Goal: Check status: Check status

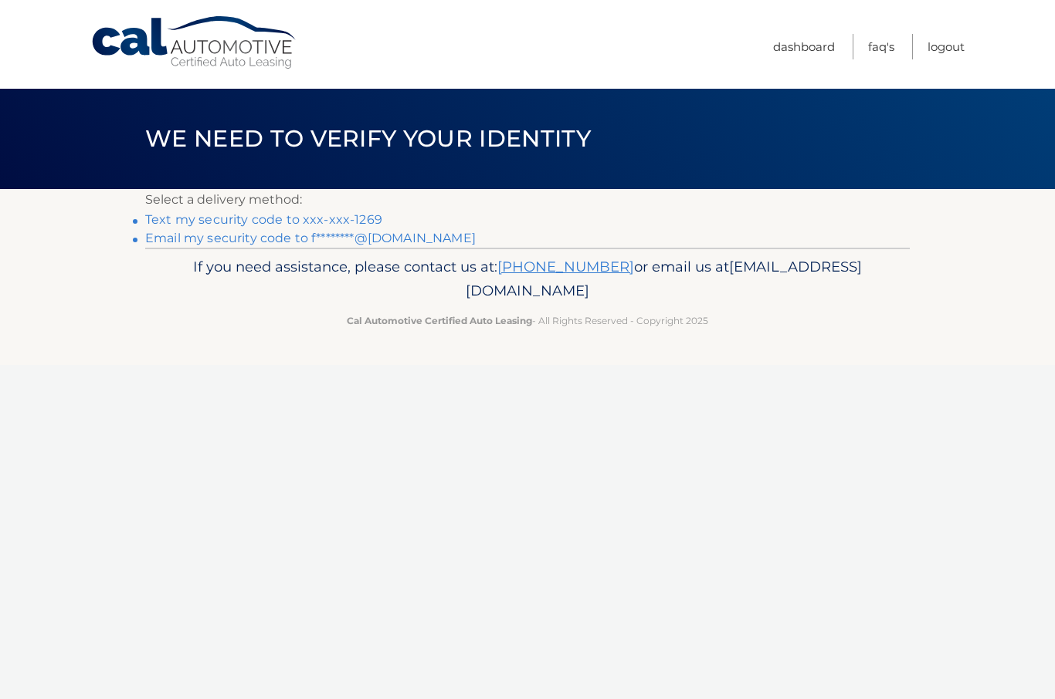
click at [272, 218] on link "Text my security code to xxx-xxx-1269" at bounding box center [263, 219] width 237 height 15
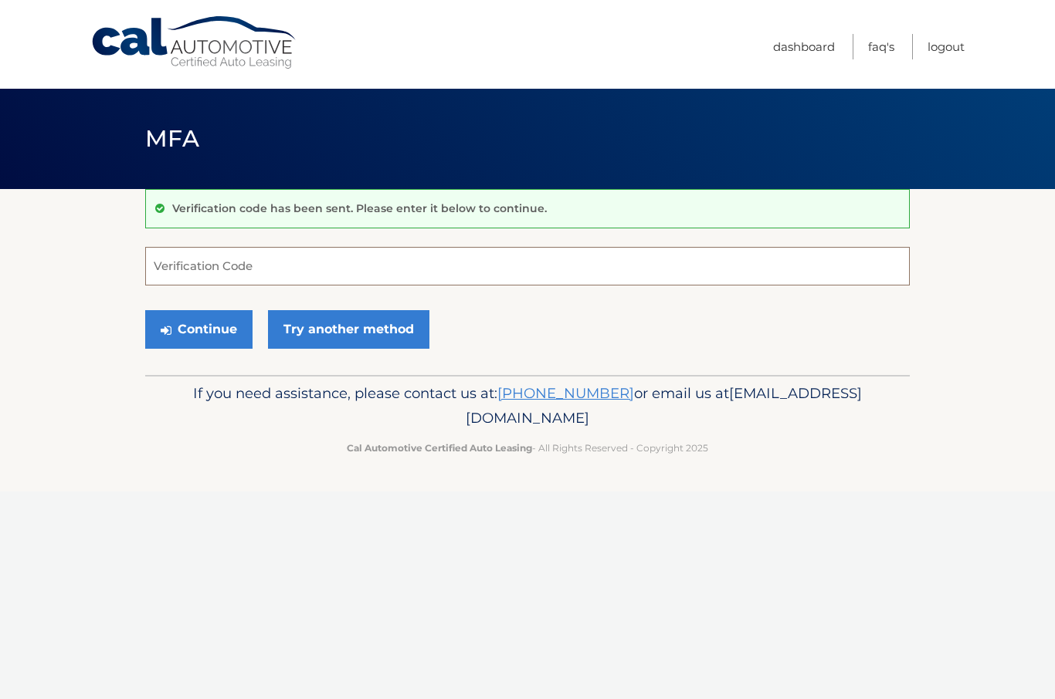
click at [201, 273] on input "Verification Code" at bounding box center [527, 266] width 764 height 39
click at [215, 265] on input "Verification Code" at bounding box center [527, 266] width 764 height 39
type input "380635"
click at [218, 326] on button "Continue" at bounding box center [198, 329] width 107 height 39
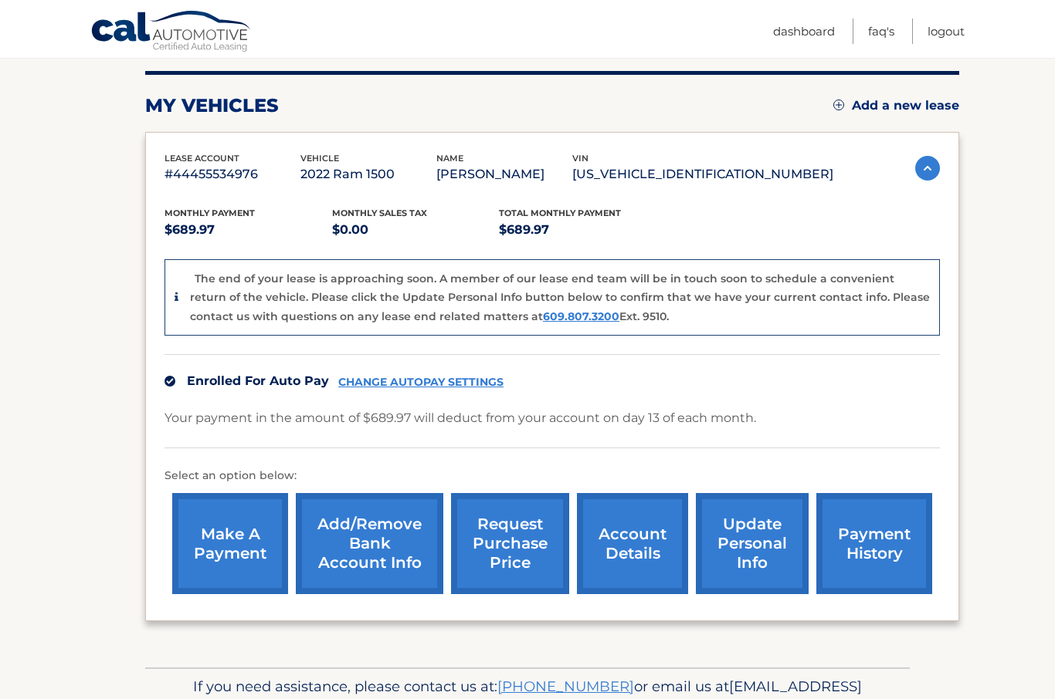
scroll to position [215, 0]
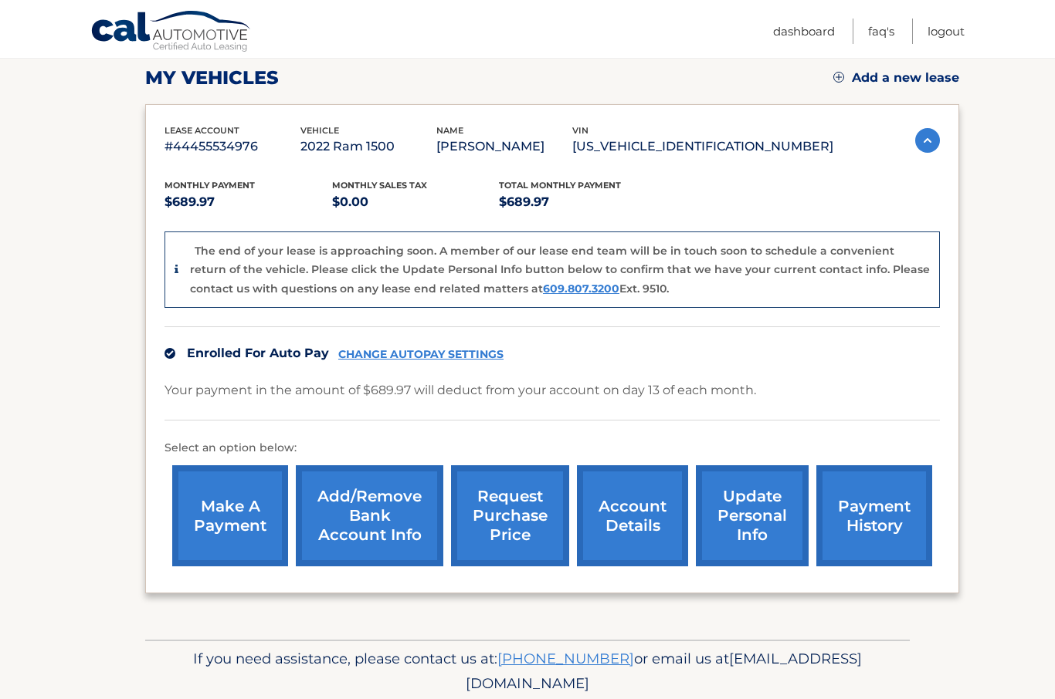
click at [527, 506] on link "request purchase price" at bounding box center [510, 516] width 118 height 101
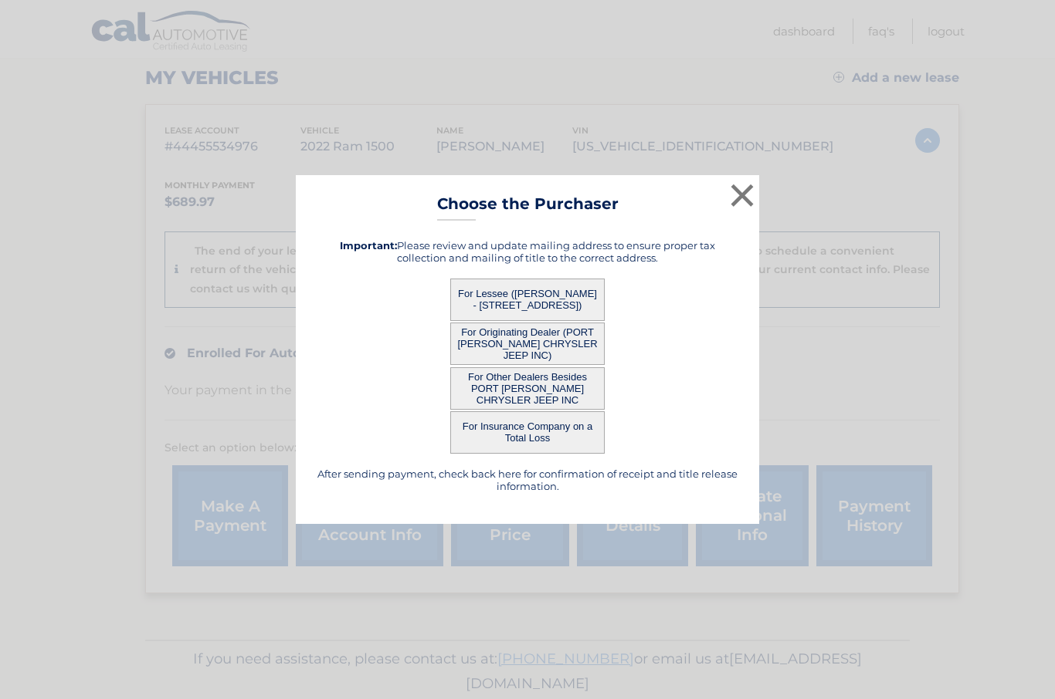
click at [513, 333] on html "× Choose the Purchaser After sending payment, check back here for confirmation …" at bounding box center [527, 134] width 1055 height 699
click at [514, 321] on button "For Lessee ([PERSON_NAME] - [STREET_ADDRESS])" at bounding box center [527, 300] width 154 height 42
click at [525, 321] on button "For Lessee ([PERSON_NAME] - [STREET_ADDRESS])" at bounding box center [527, 300] width 154 height 42
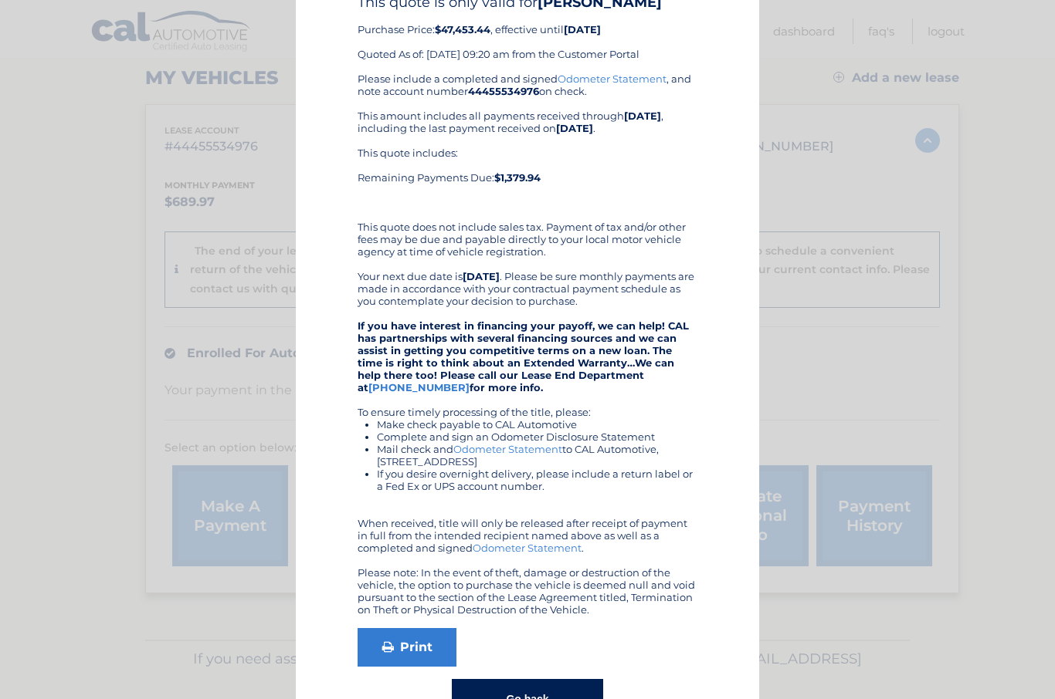
scroll to position [83, 0]
click at [527, 698] on button "Go back" at bounding box center [527, 700] width 151 height 40
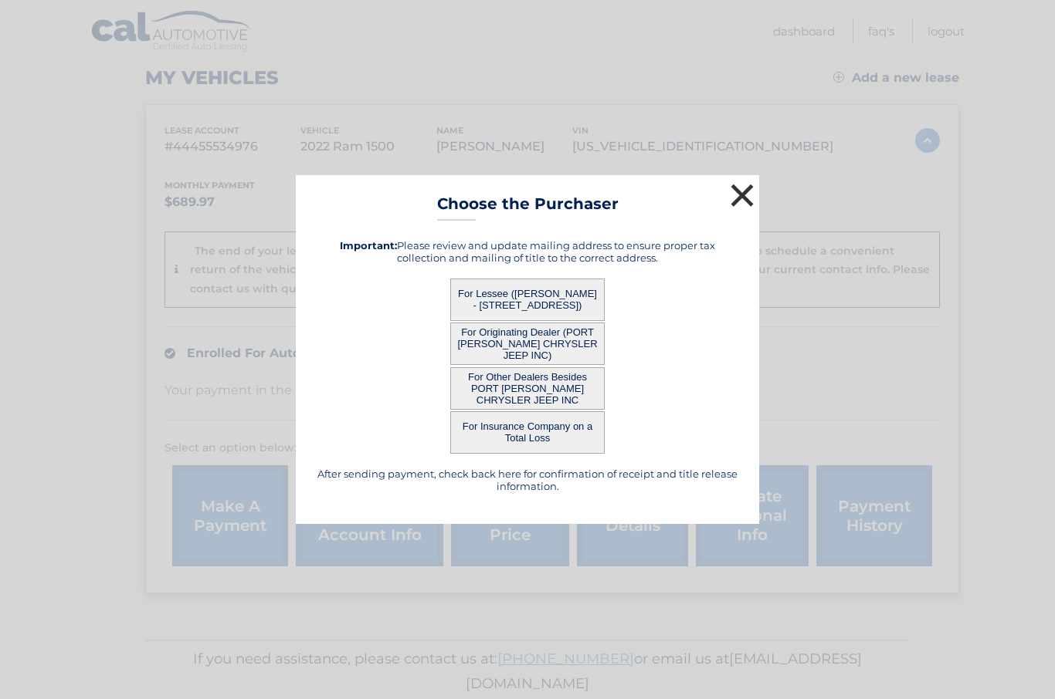
click at [740, 211] on button "×" at bounding box center [741, 195] width 31 height 31
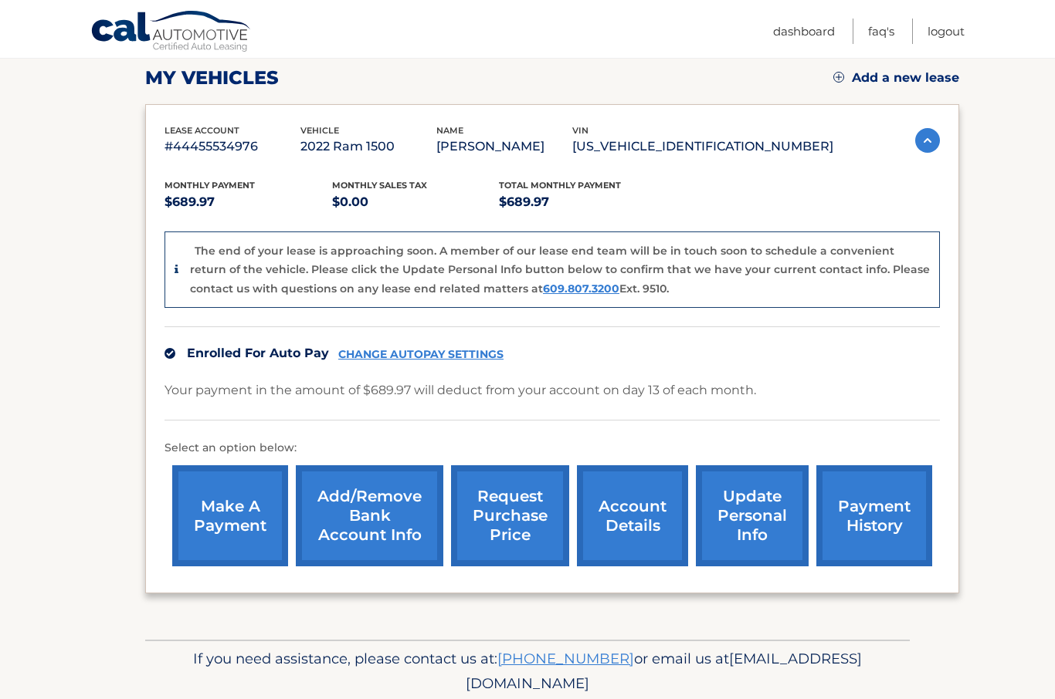
click at [640, 523] on link "account details" at bounding box center [632, 516] width 111 height 101
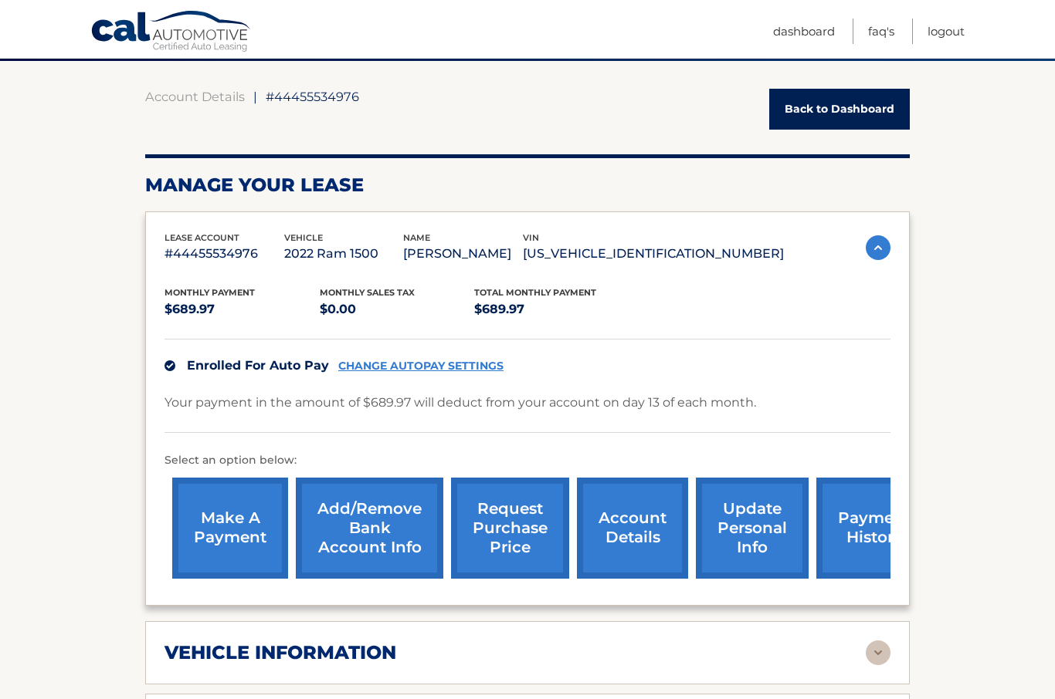
scroll to position [85, 0]
